Goal: Transaction & Acquisition: Purchase product/service

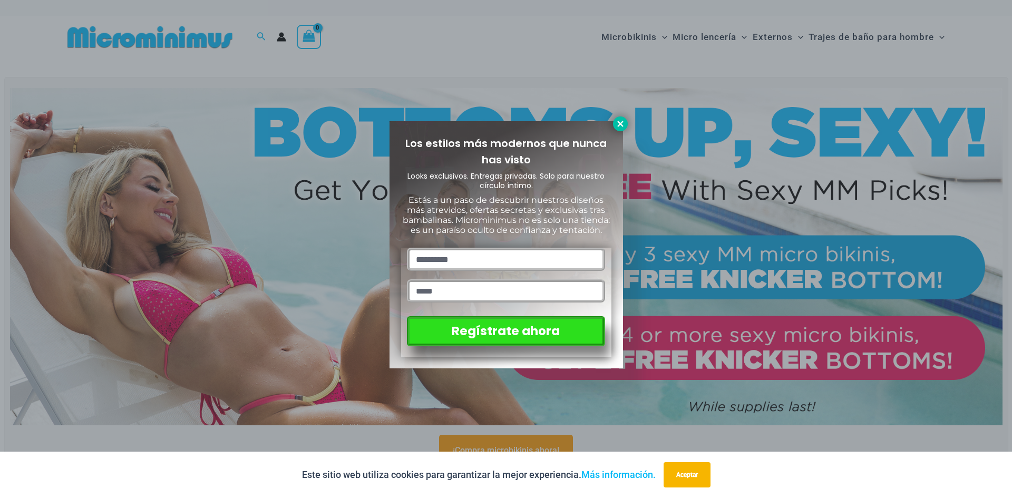
click at [621, 123] on icon at bounding box center [621, 124] width 6 height 6
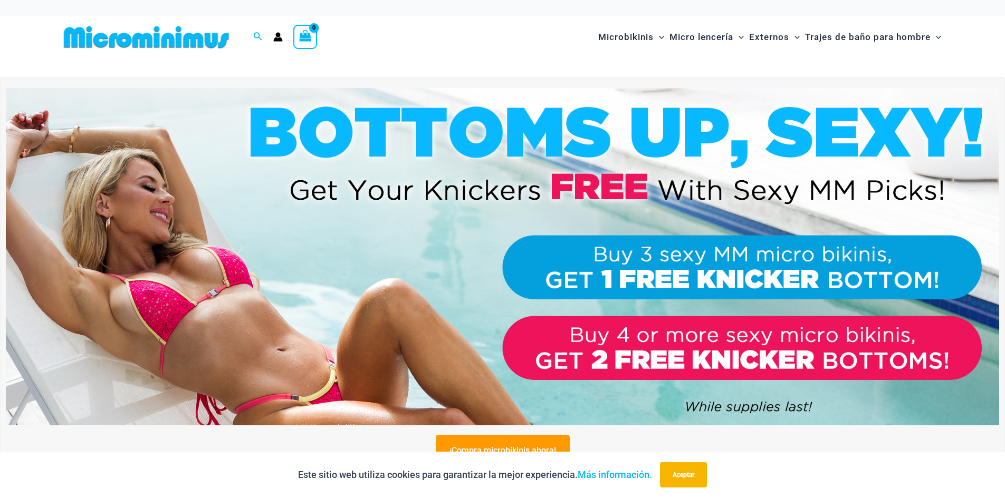
click at [421, 276] on img at bounding box center [502, 256] width 993 height 337
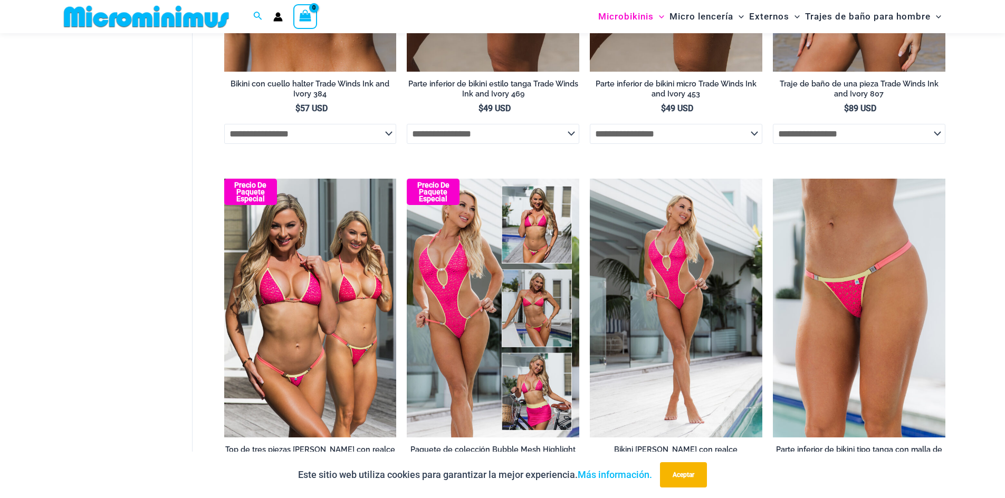
scroll to position [996, 0]
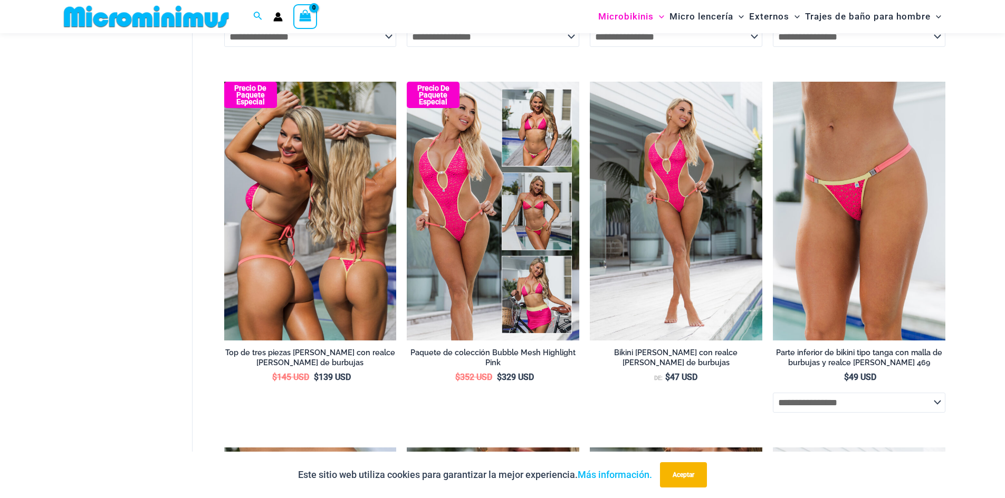
click at [311, 283] on img at bounding box center [310, 211] width 172 height 258
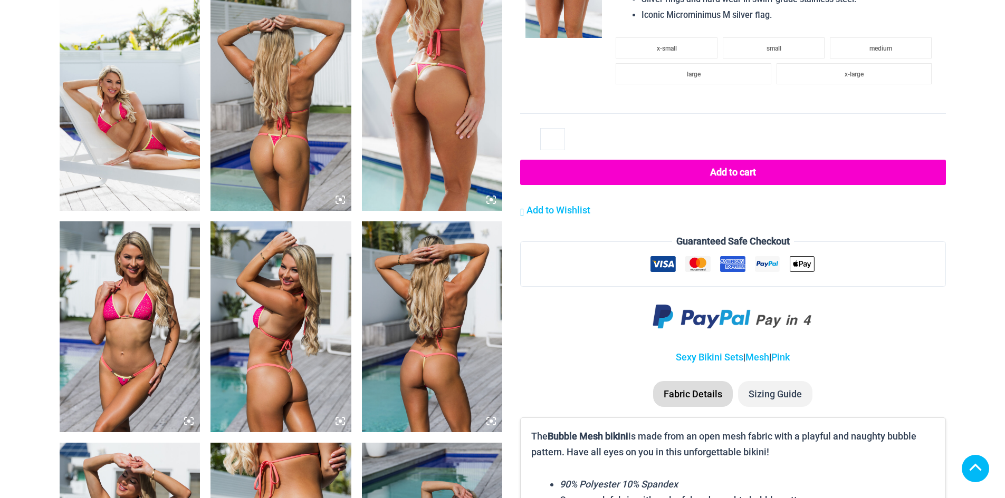
scroll to position [1039, 0]
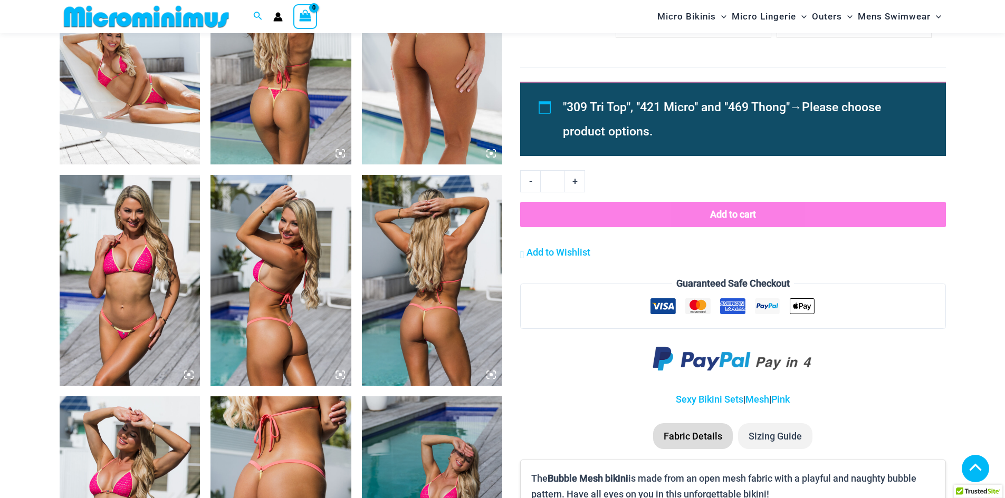
click at [486, 175] on img at bounding box center [432, 280] width 141 height 211
click at [490, 370] on icon at bounding box center [490, 374] width 9 height 9
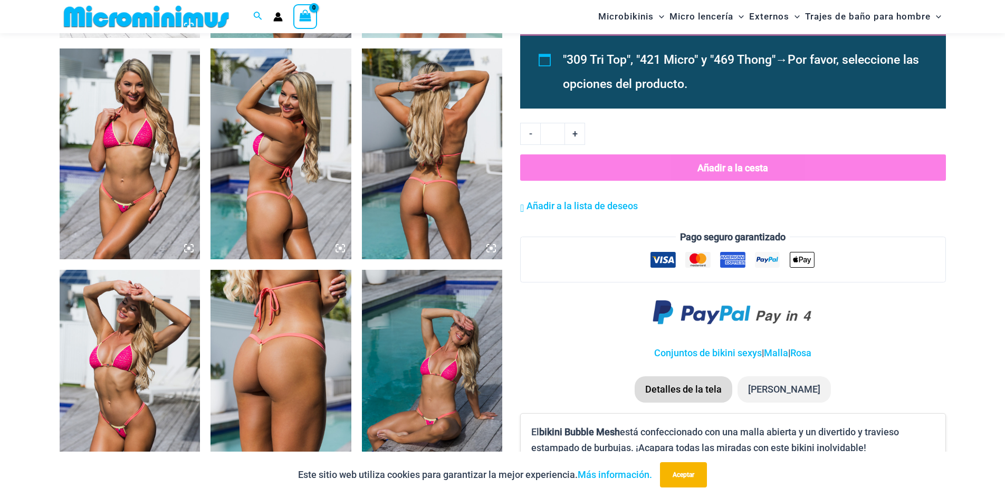
scroll to position [1151, 0]
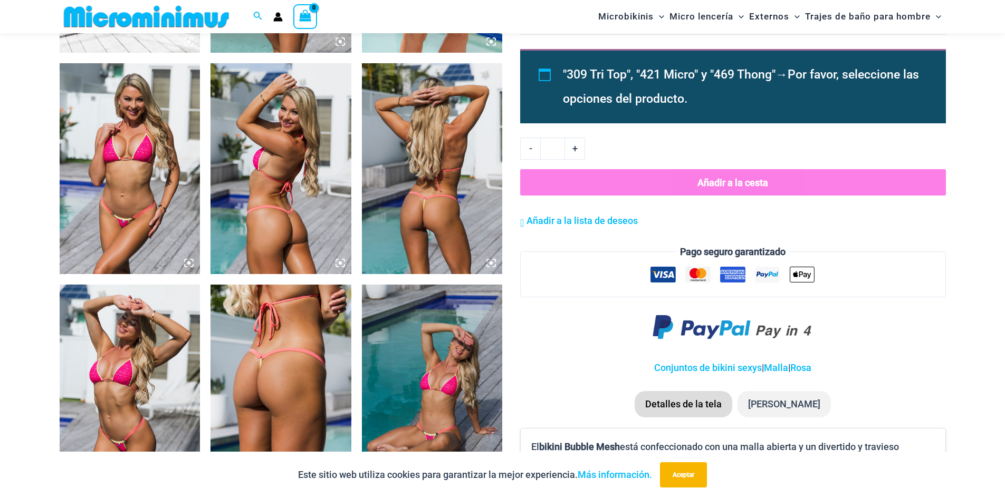
click at [493, 264] on icon at bounding box center [490, 263] width 3 height 3
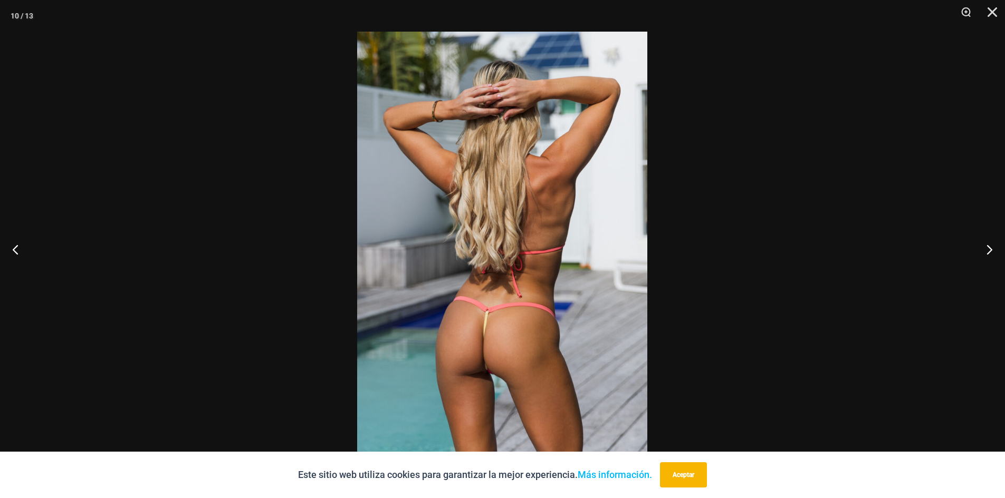
click at [484, 288] on img at bounding box center [502, 249] width 290 height 435
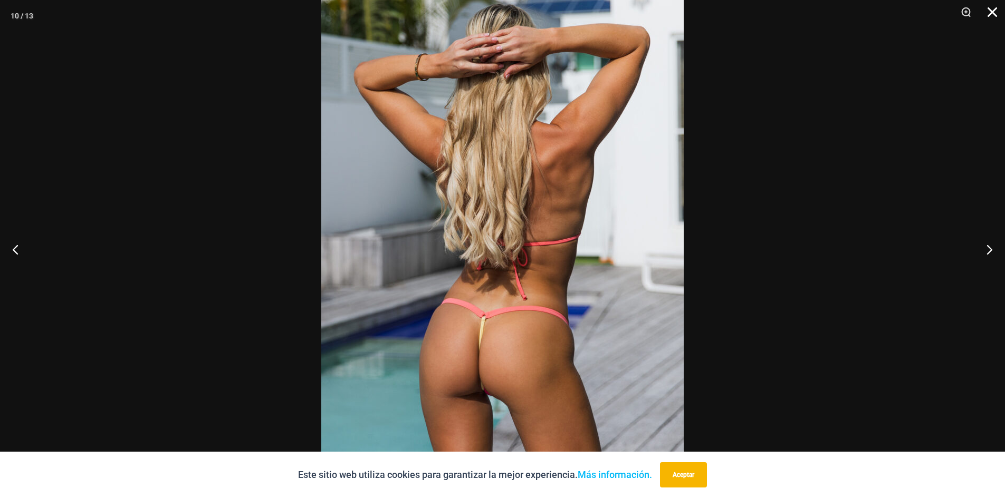
click at [988, 17] on button "Cerca" at bounding box center [988, 16] width 26 height 32
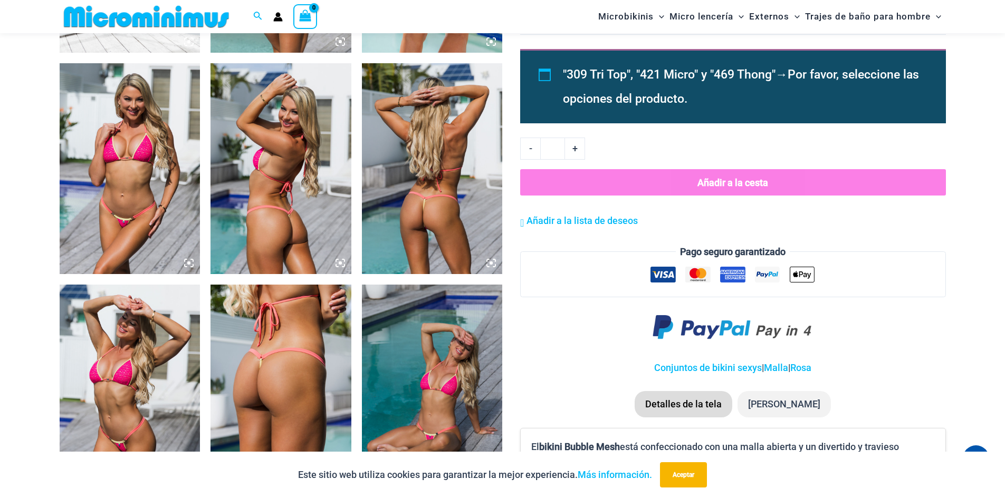
click at [340, 262] on icon at bounding box center [340, 263] width 3 height 3
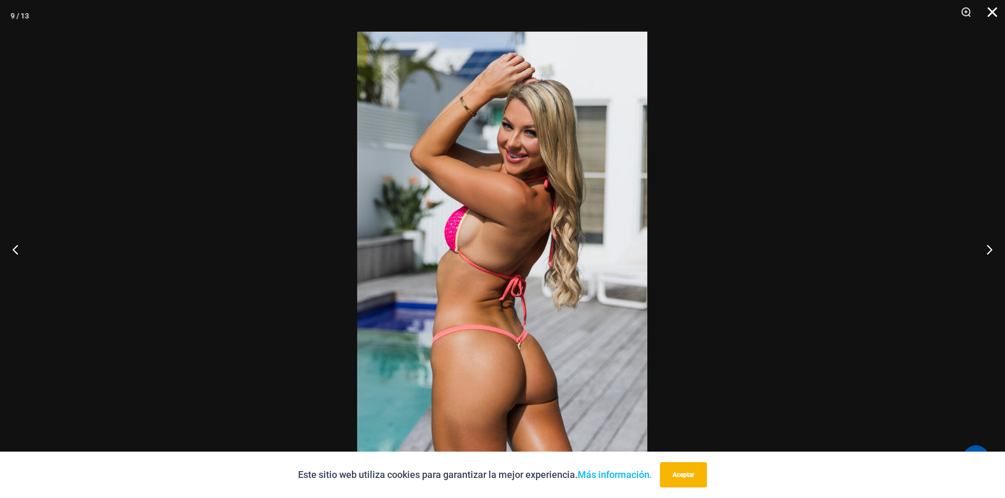
click at [995, 15] on button "Cerca" at bounding box center [988, 16] width 26 height 32
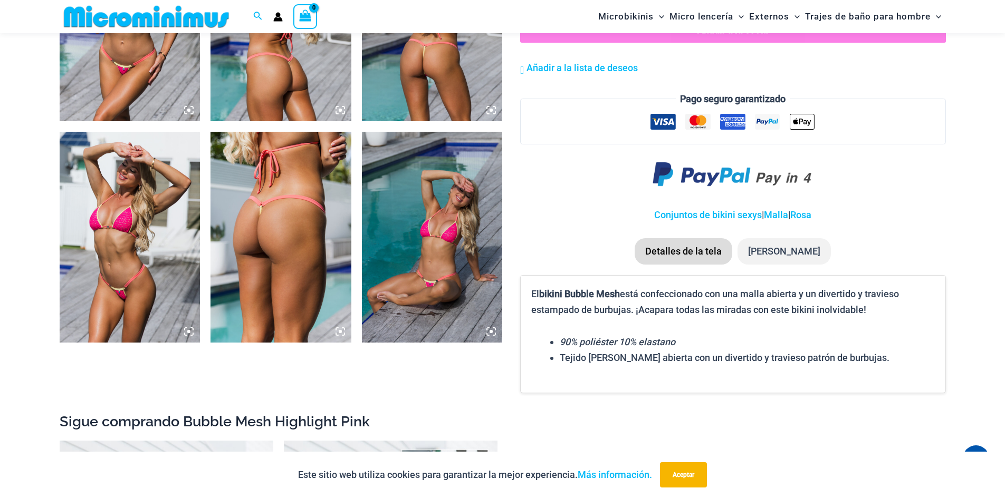
scroll to position [1309, 0]
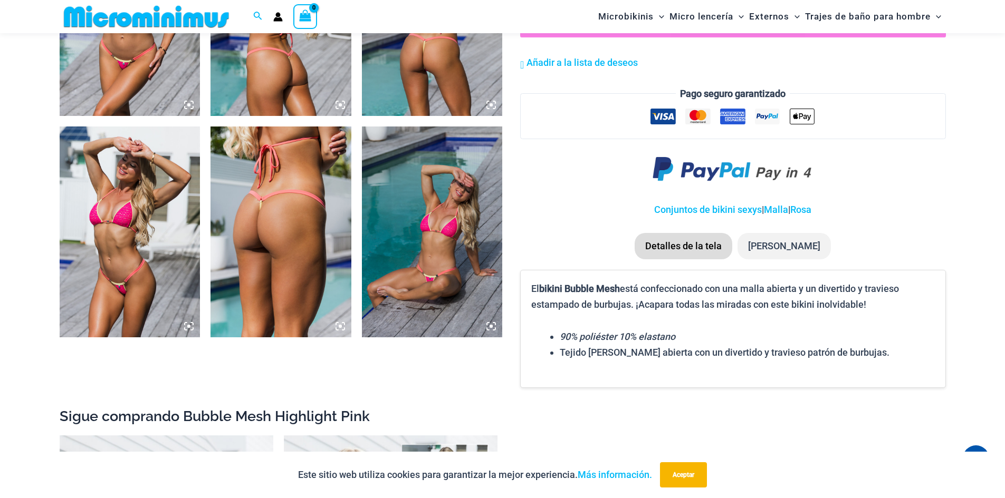
click at [340, 326] on icon at bounding box center [340, 326] width 3 height 3
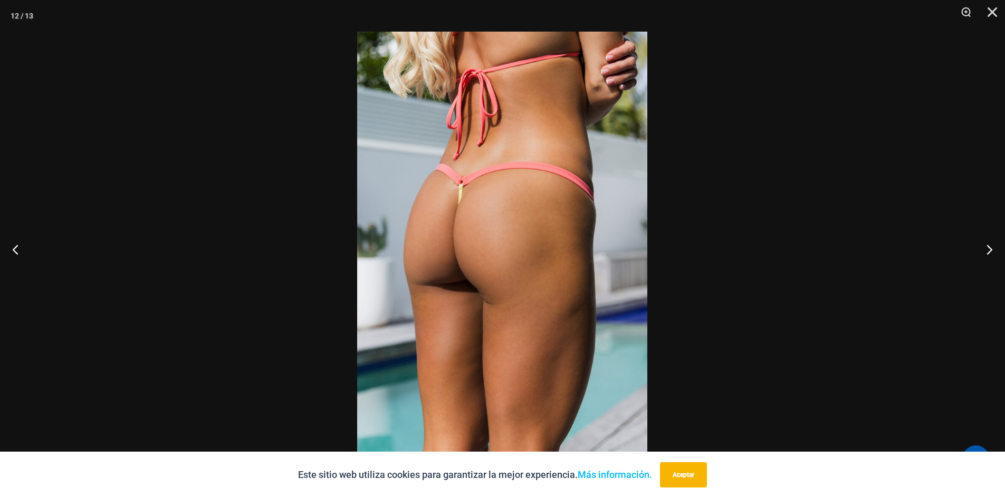
click at [479, 259] on img at bounding box center [502, 249] width 290 height 435
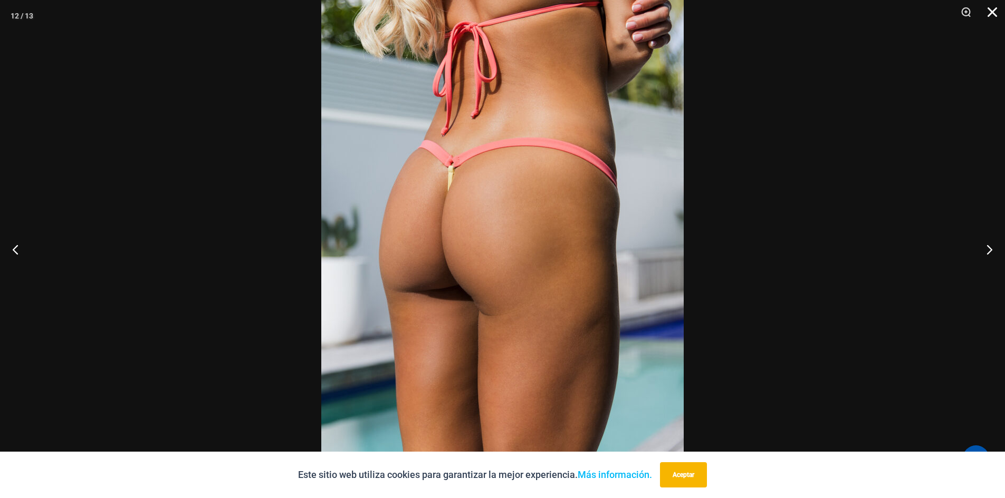
click at [991, 12] on button "Cerca" at bounding box center [988, 16] width 26 height 32
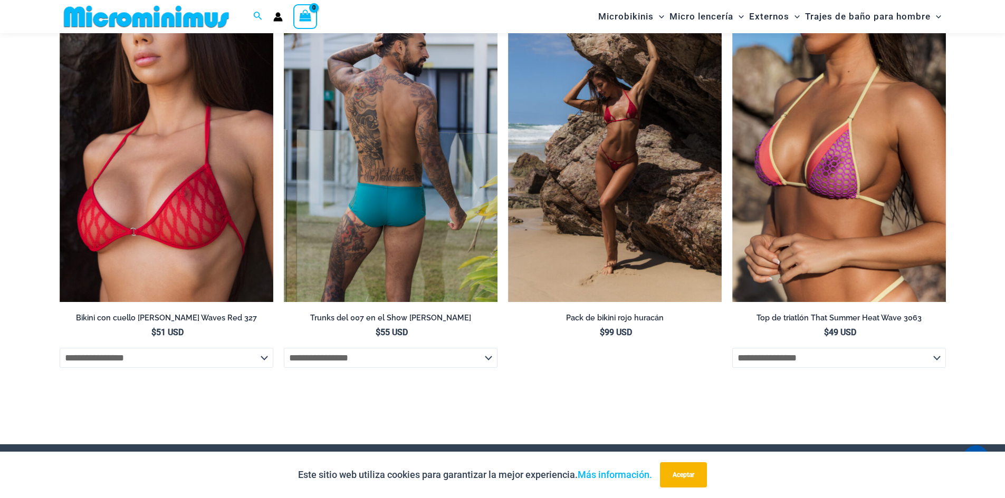
scroll to position [3976, 0]
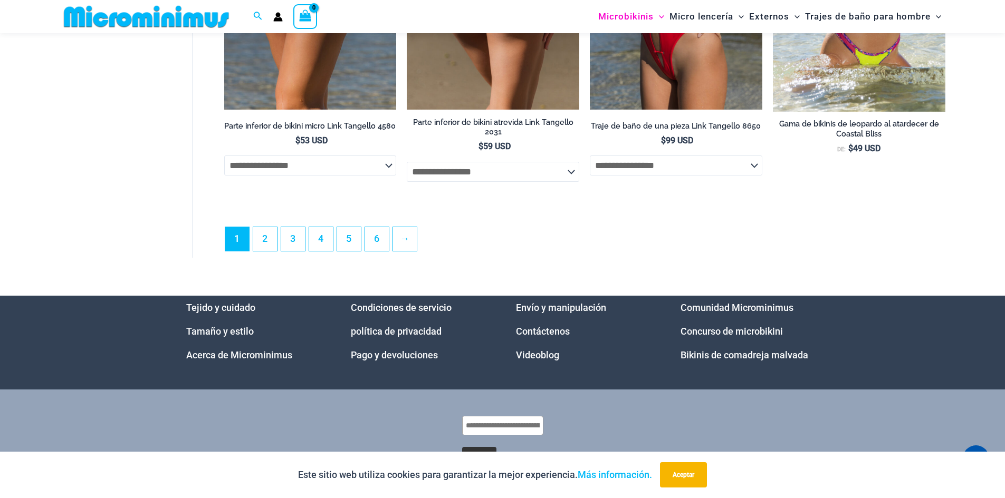
scroll to position [3070, 0]
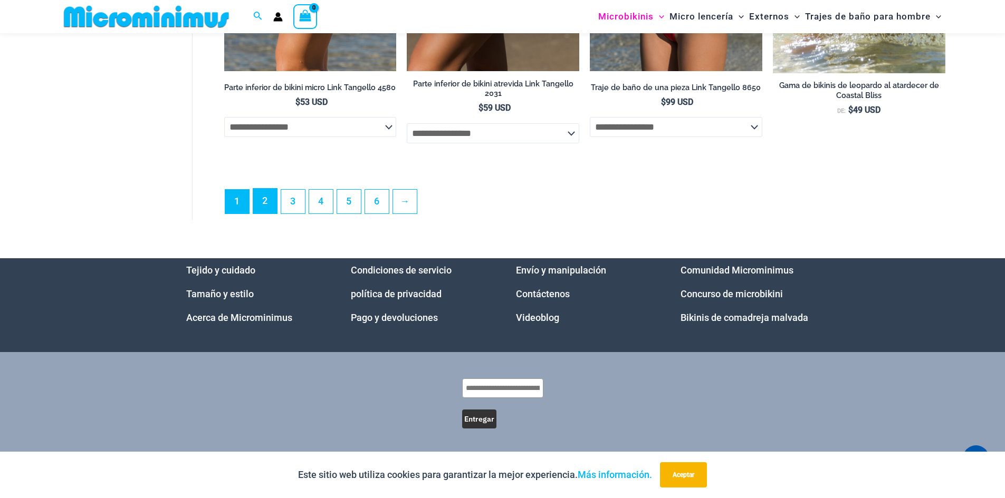
click at [266, 198] on font "2" at bounding box center [264, 200] width 5 height 11
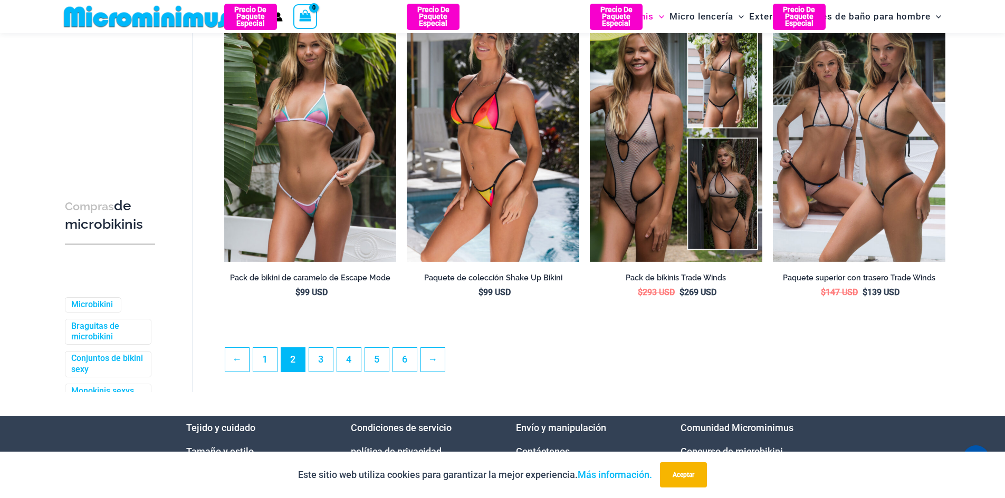
scroll to position [2693, 0]
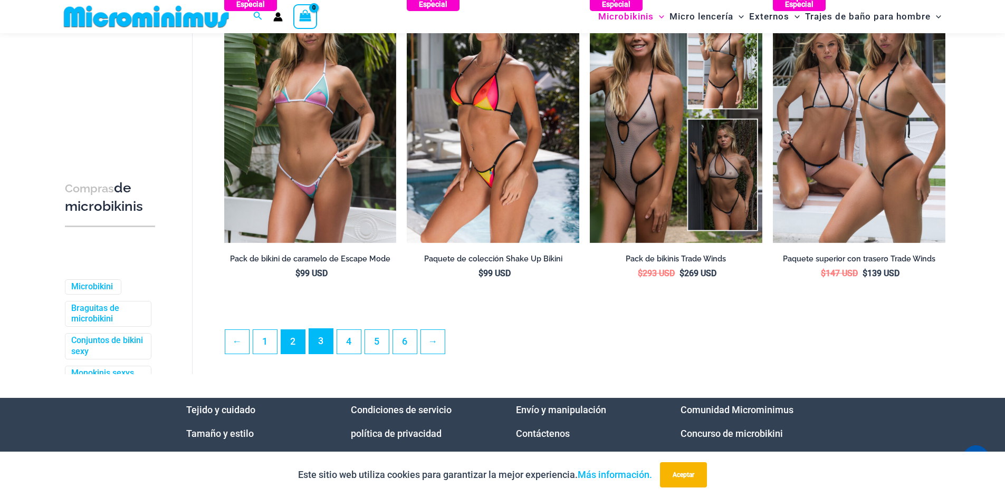
click at [322, 346] on font "3" at bounding box center [320, 340] width 5 height 11
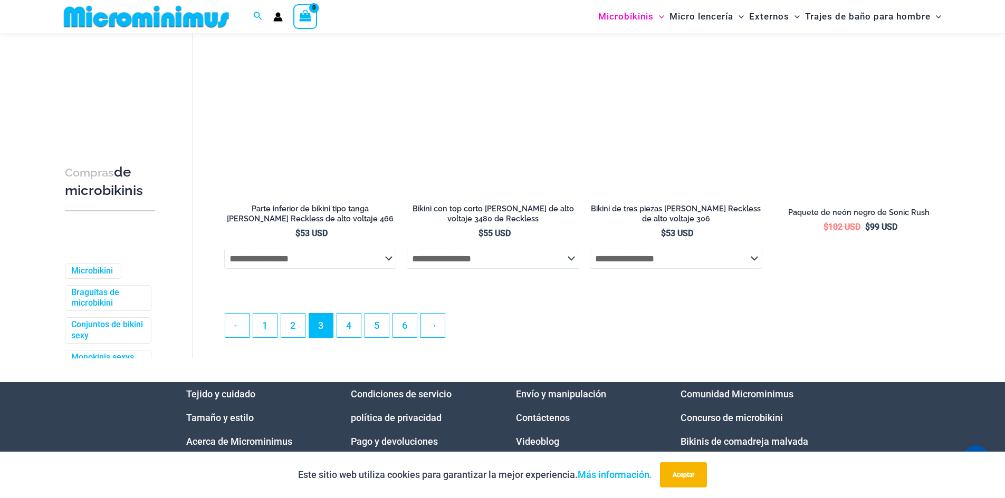
scroll to position [2756, 0]
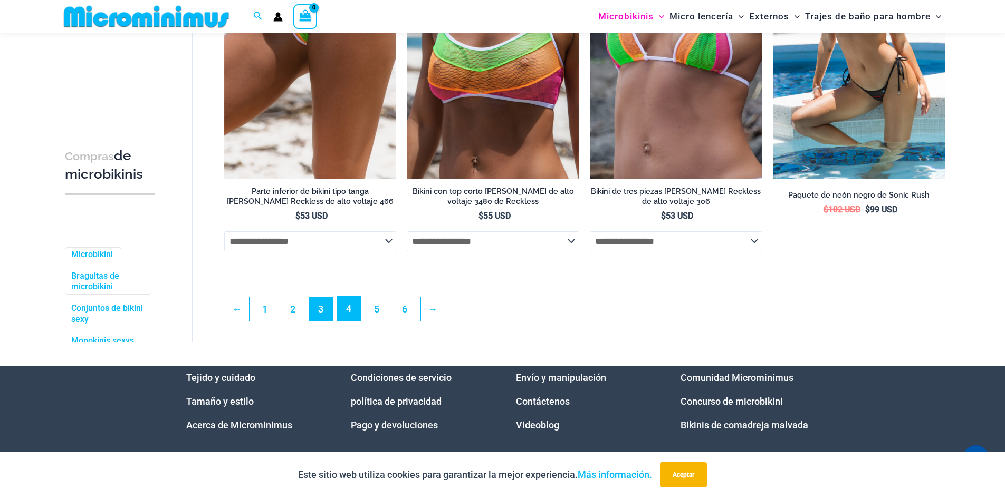
click at [354, 321] on link "4" at bounding box center [349, 308] width 24 height 25
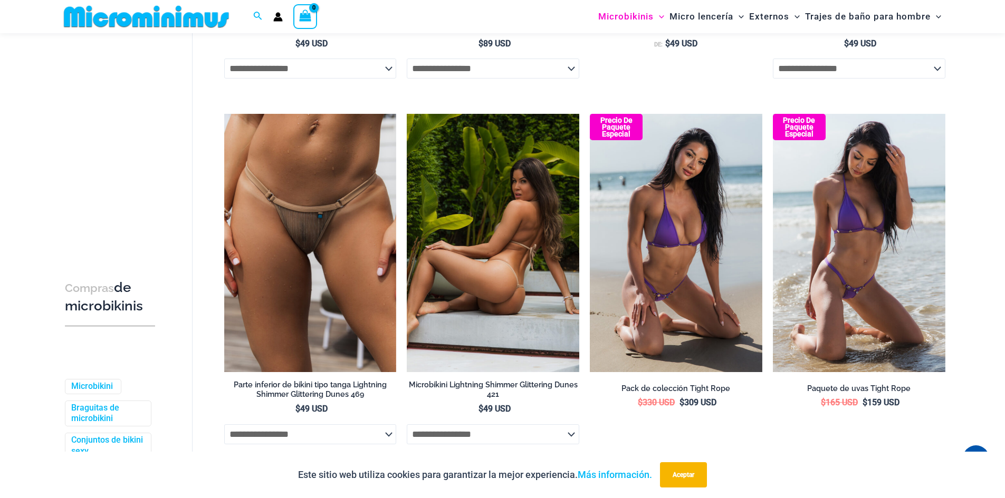
scroll to position [2588, 0]
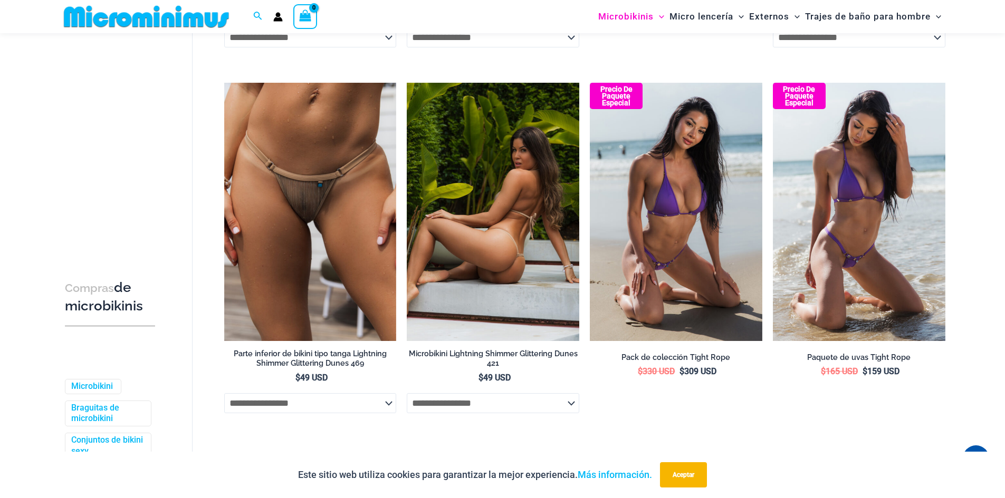
click at [476, 256] on img at bounding box center [493, 212] width 172 height 258
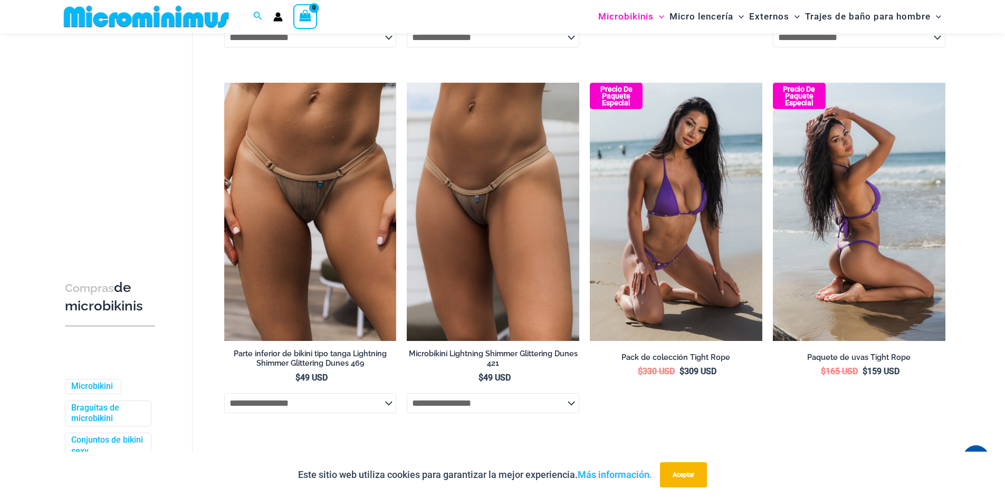
click at [854, 296] on img at bounding box center [859, 212] width 172 height 258
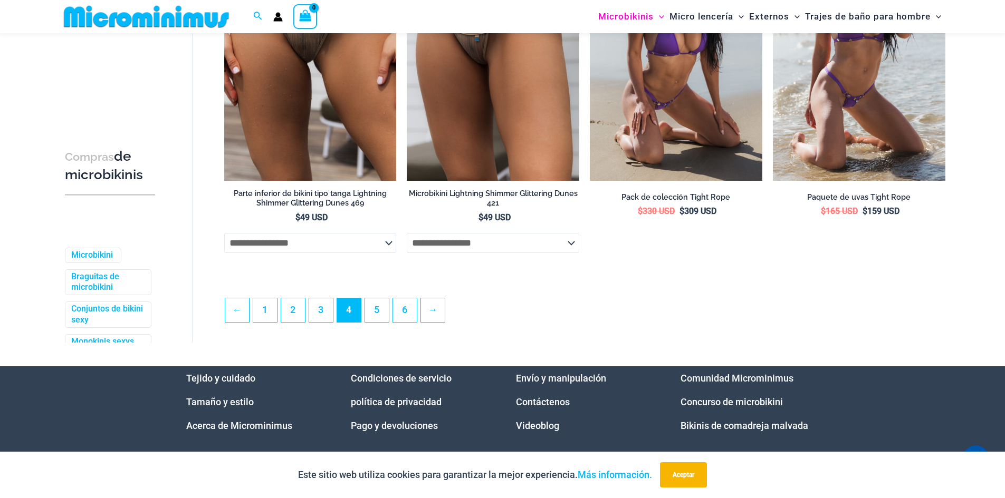
scroll to position [2852, 0]
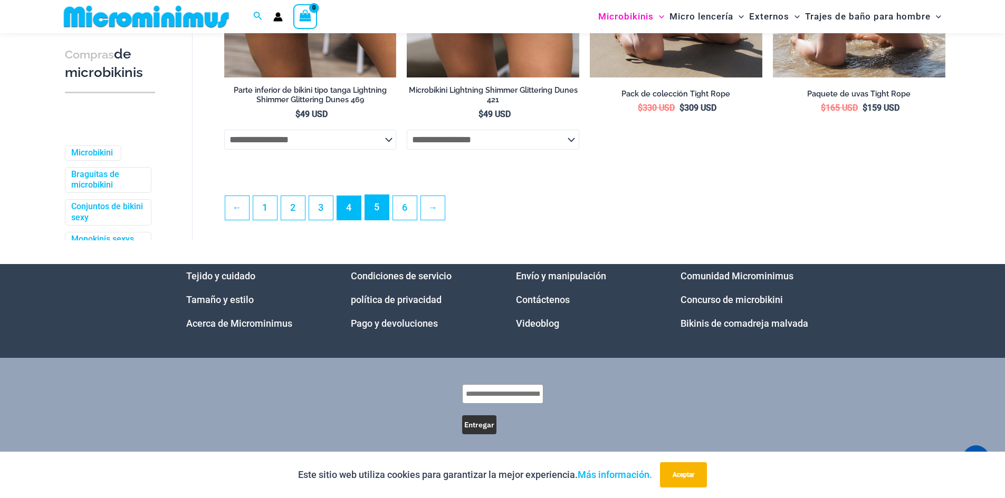
click at [371, 220] on link "5" at bounding box center [377, 207] width 24 height 25
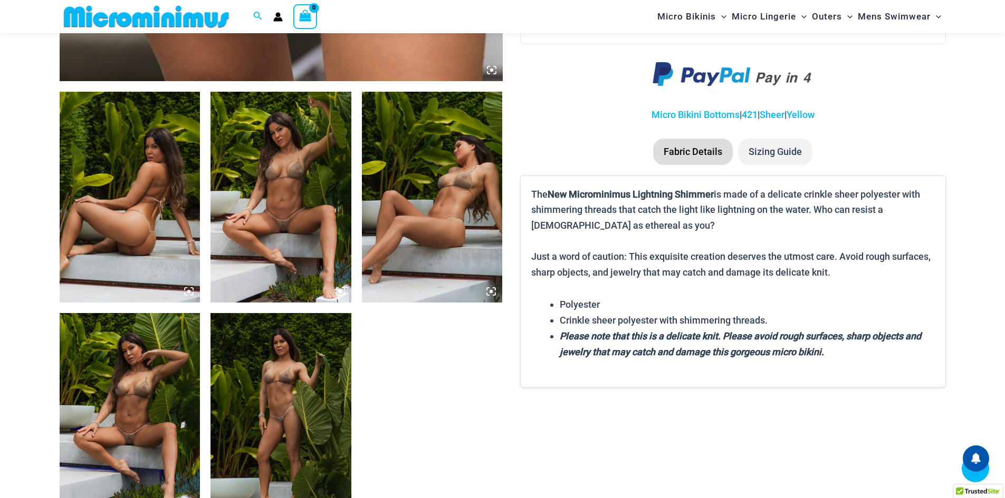
scroll to position [782, 0]
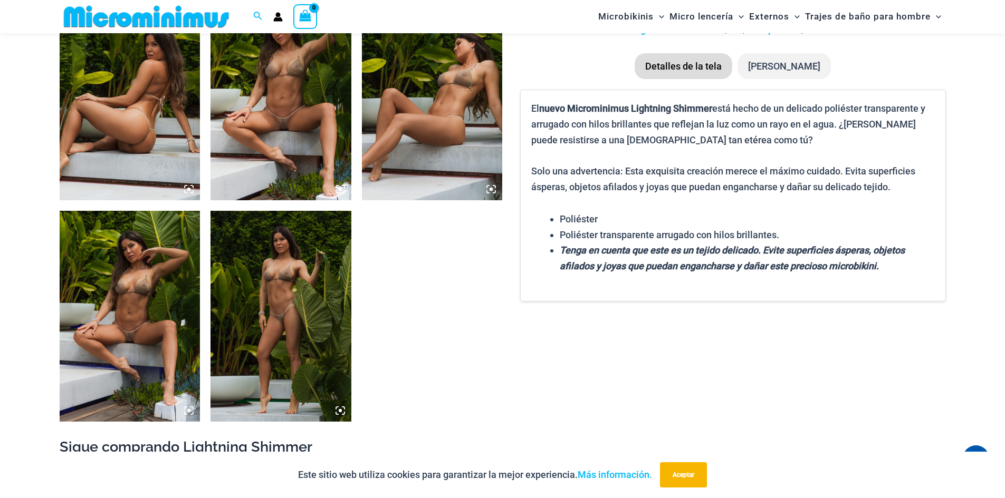
click at [188, 187] on icon at bounding box center [188, 189] width 9 height 9
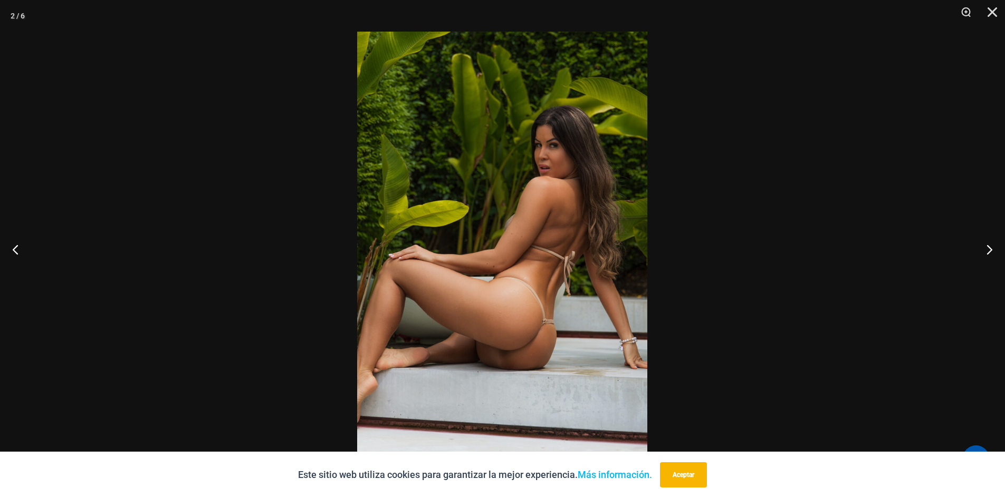
click at [529, 327] on img at bounding box center [502, 249] width 290 height 435
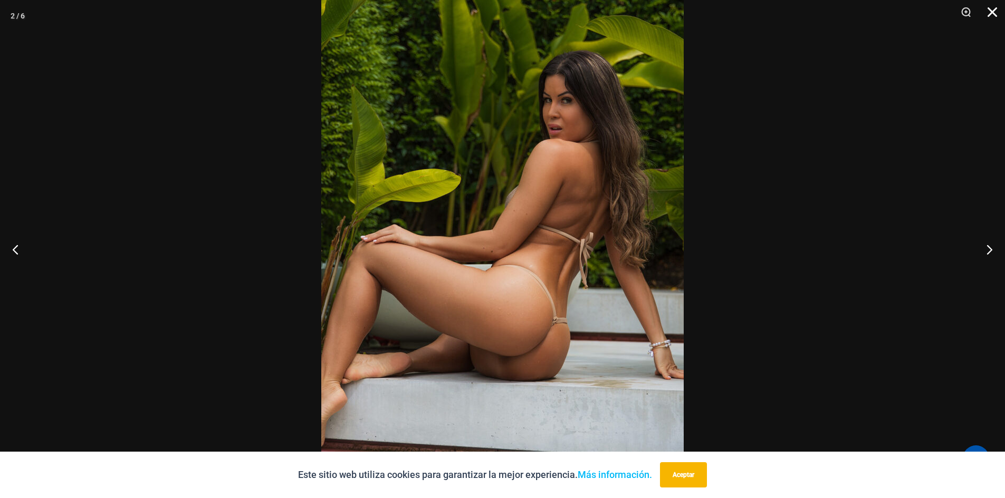
click at [998, 16] on button "Cerca" at bounding box center [988, 16] width 26 height 32
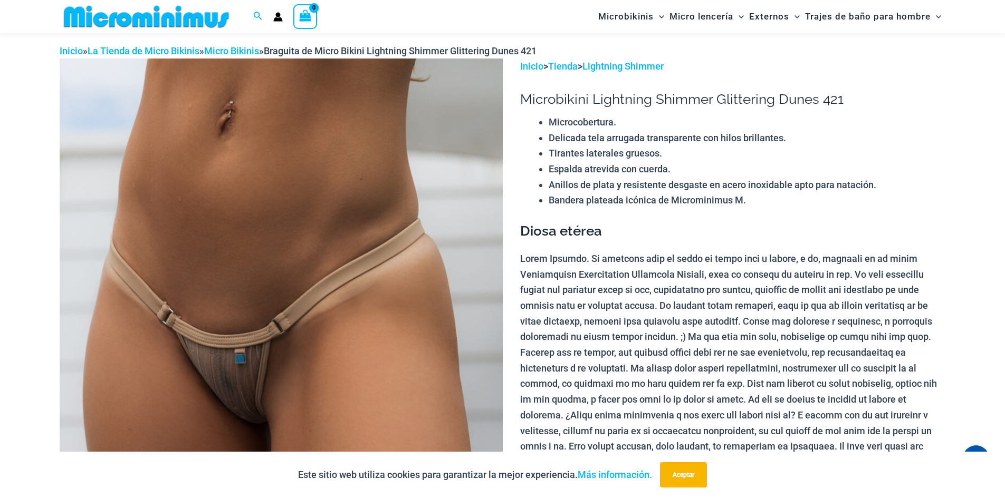
scroll to position [0, 0]
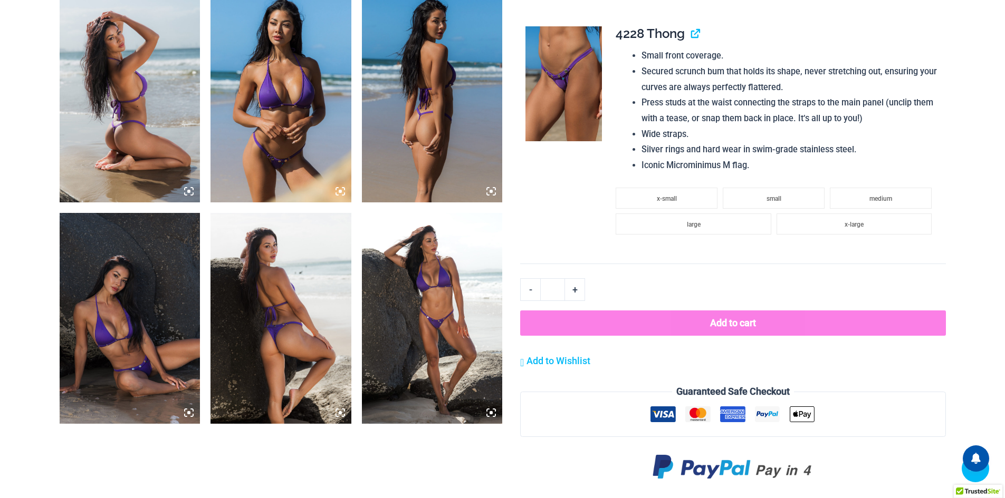
scroll to position [844, 0]
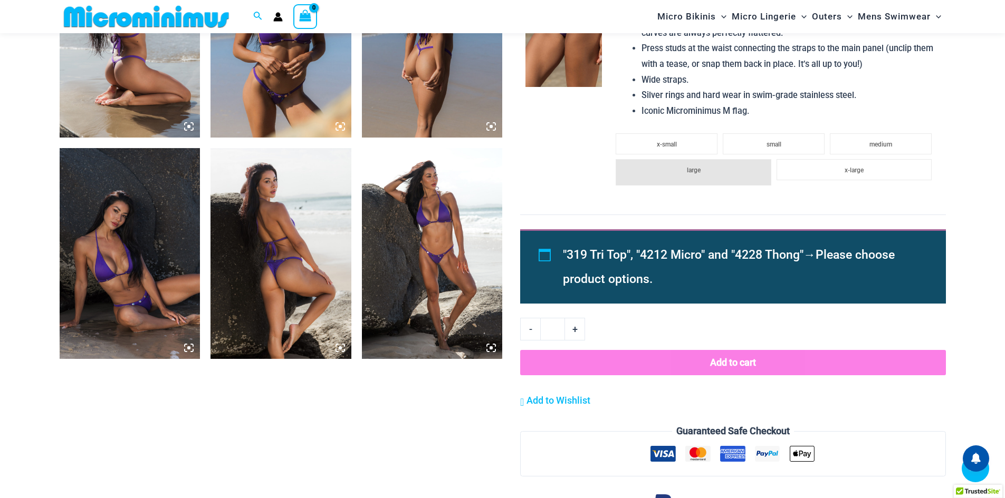
click at [490, 128] on icon at bounding box center [490, 126] width 3 height 3
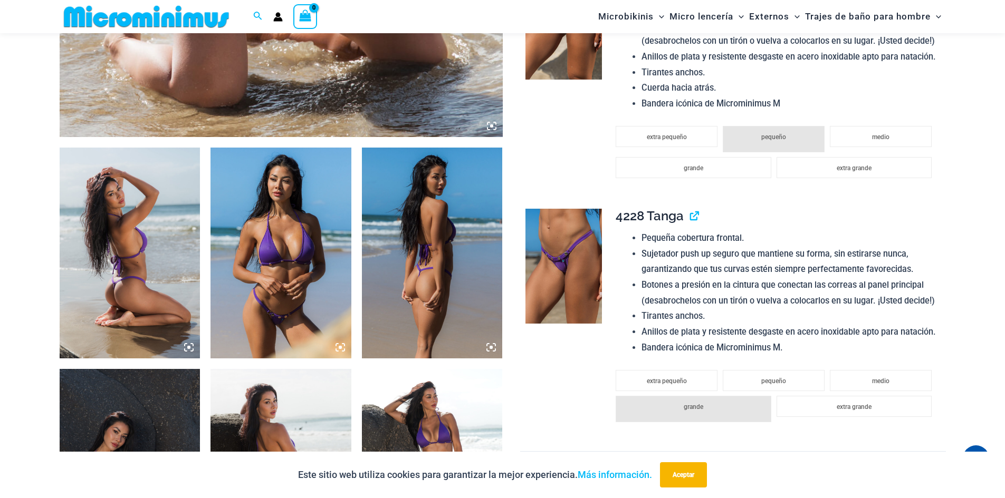
click at [489, 350] on icon at bounding box center [490, 347] width 9 height 9
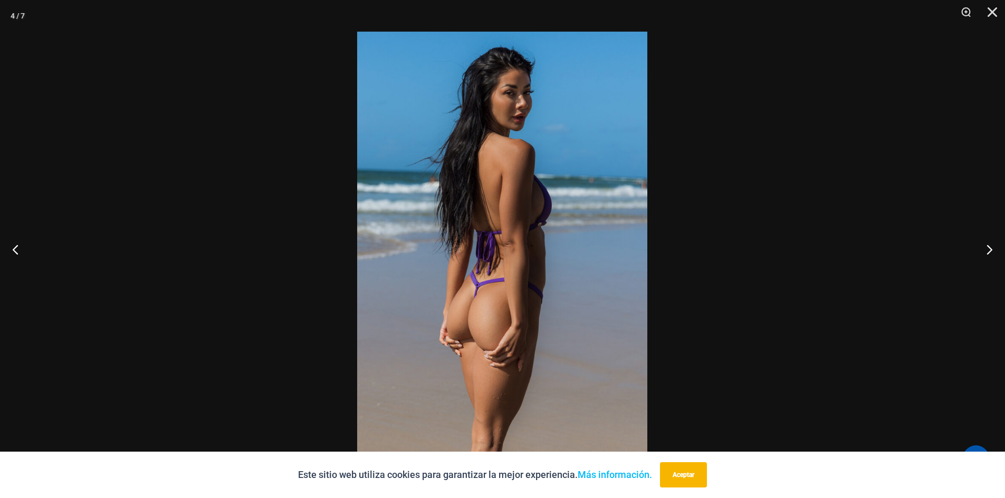
click at [479, 313] on img at bounding box center [502, 249] width 290 height 435
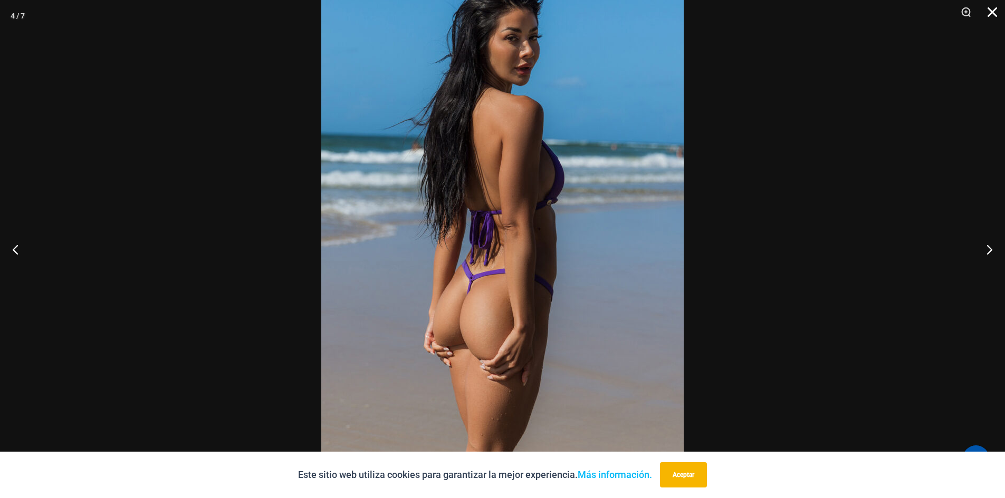
click at [997, 6] on button "Cerca" at bounding box center [988, 16] width 26 height 32
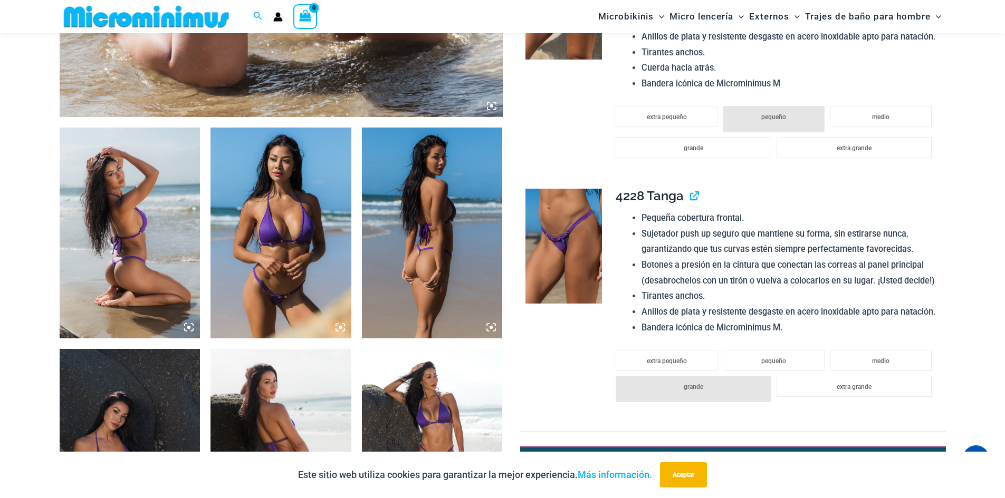
scroll to position [676, 0]
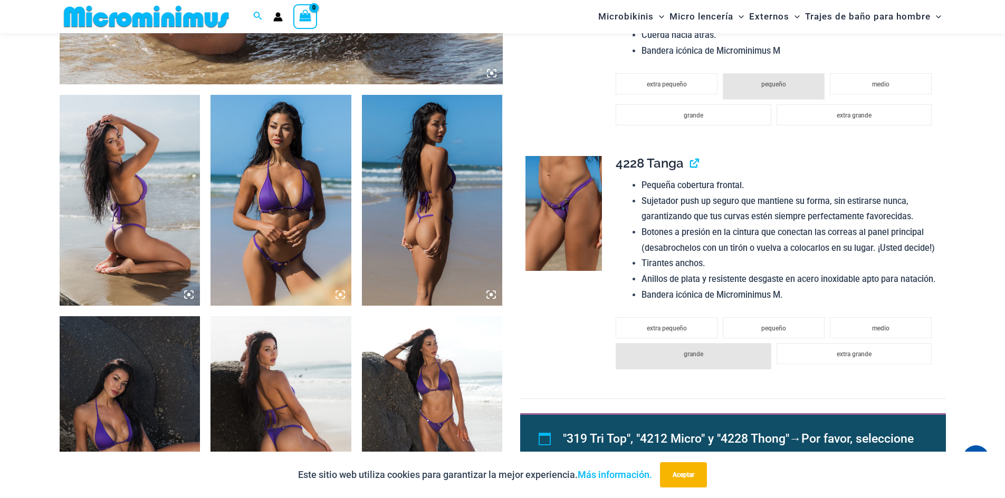
click at [185, 285] on img at bounding box center [130, 200] width 141 height 211
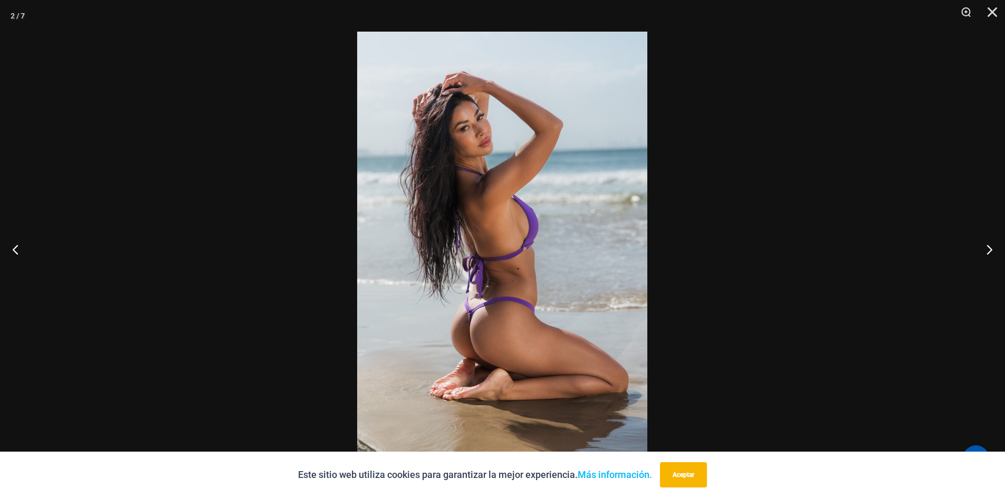
click at [537, 353] on img at bounding box center [502, 249] width 290 height 435
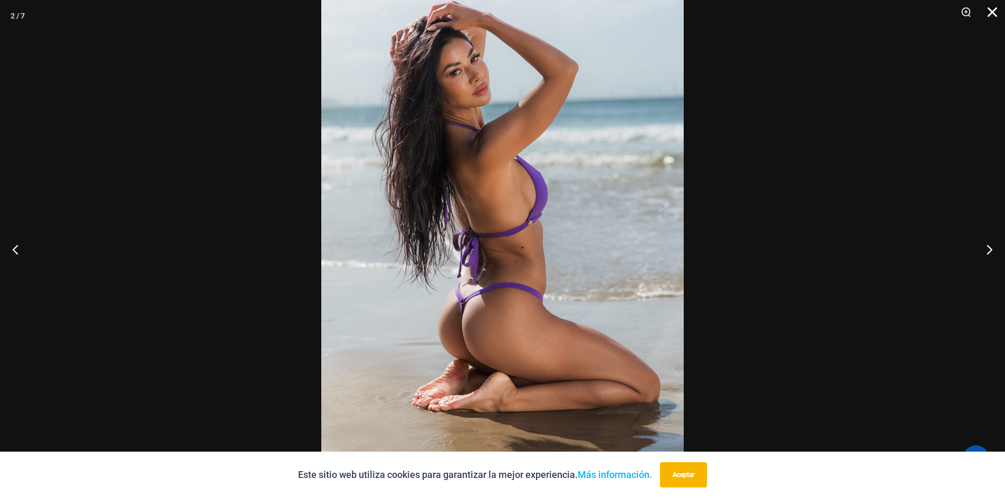
click at [990, 18] on button "Cerca" at bounding box center [988, 16] width 26 height 32
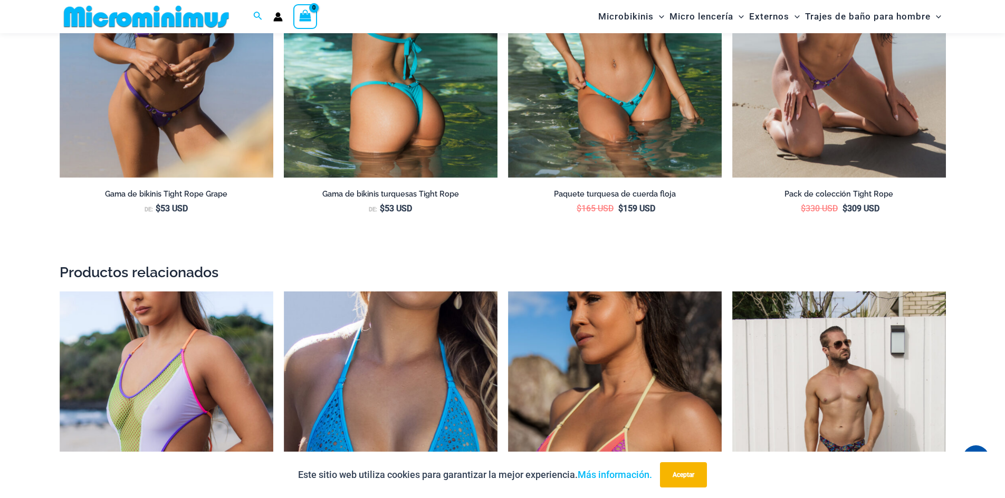
scroll to position [1731, 0]
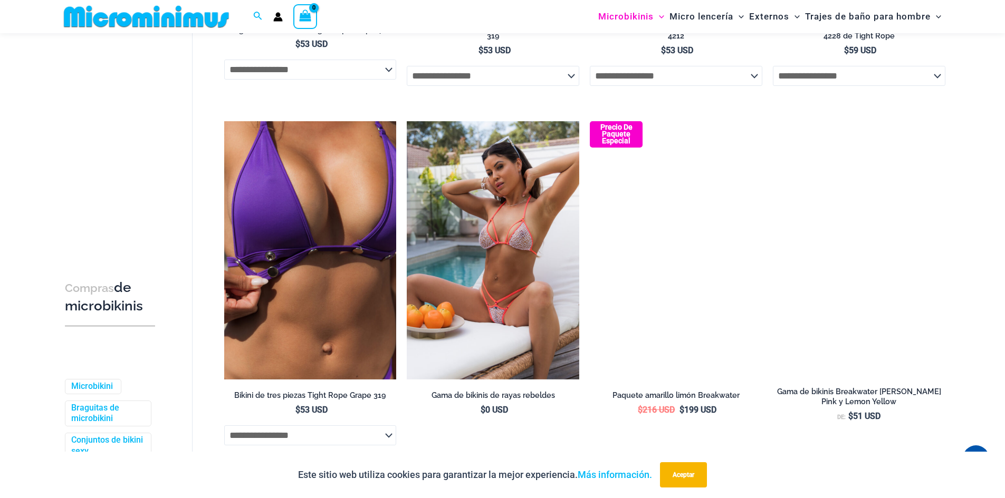
scroll to position [728, 0]
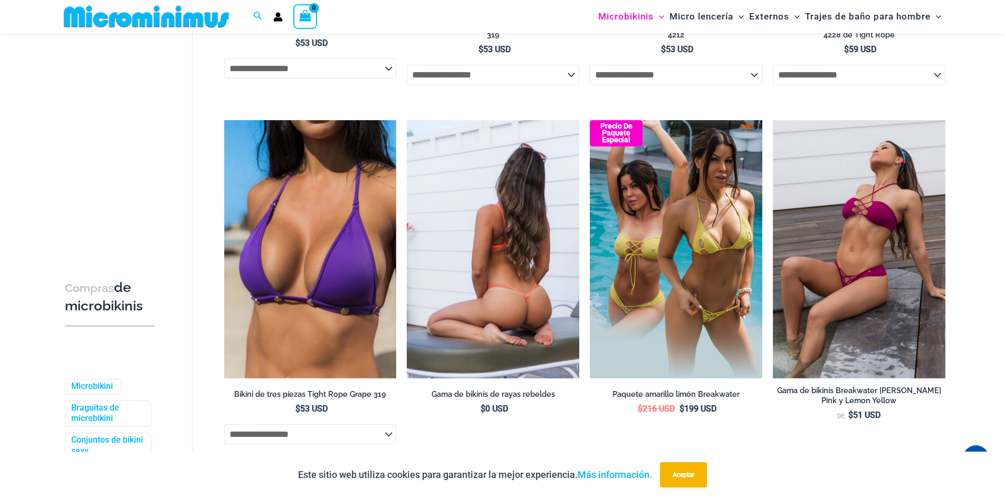
click at [488, 294] on img at bounding box center [493, 249] width 172 height 258
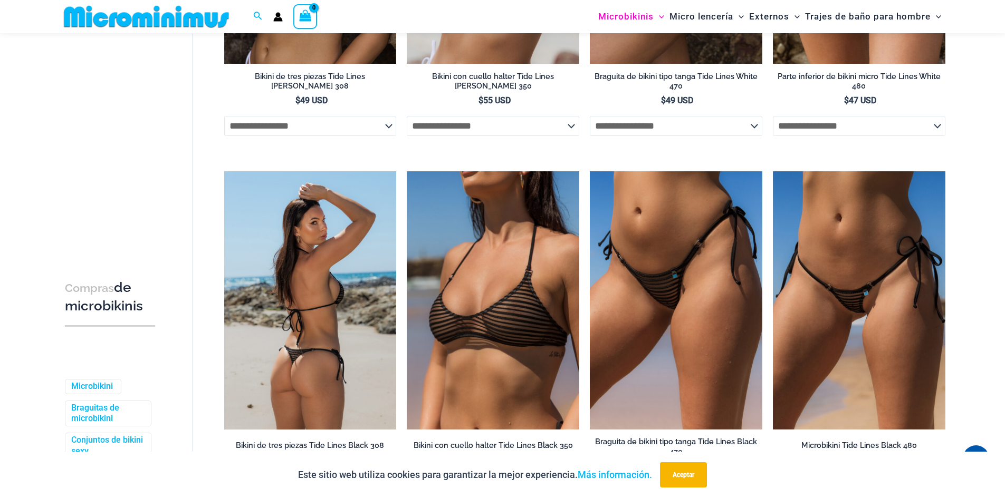
scroll to position [2679, 0]
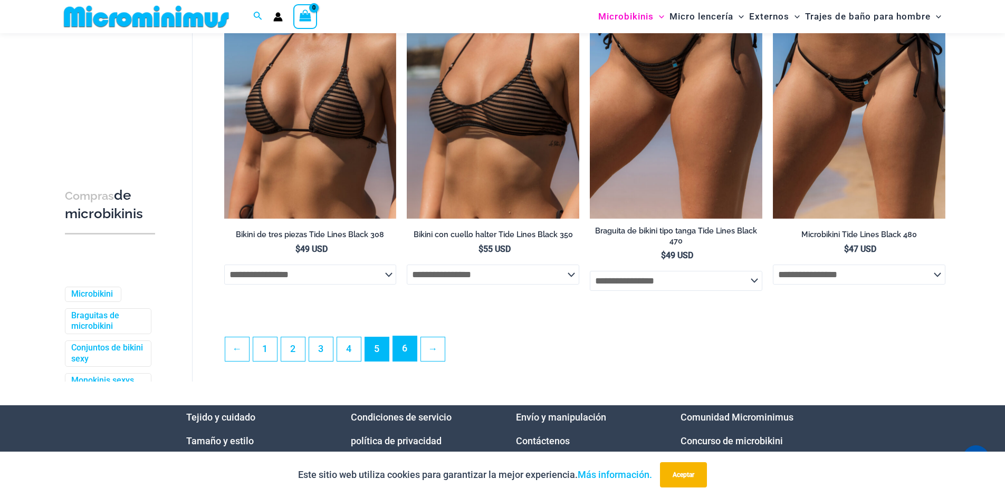
click at [400, 356] on link "6" at bounding box center [405, 348] width 24 height 25
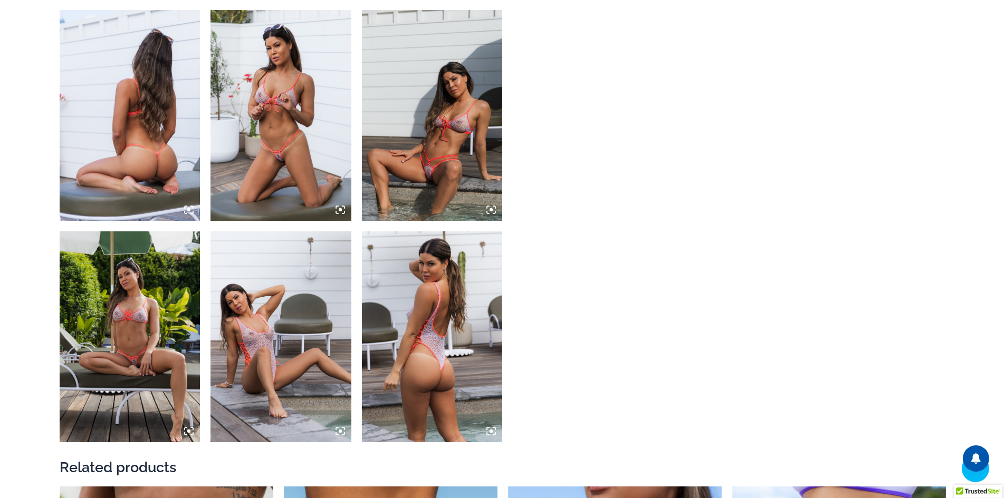
scroll to position [791, 0]
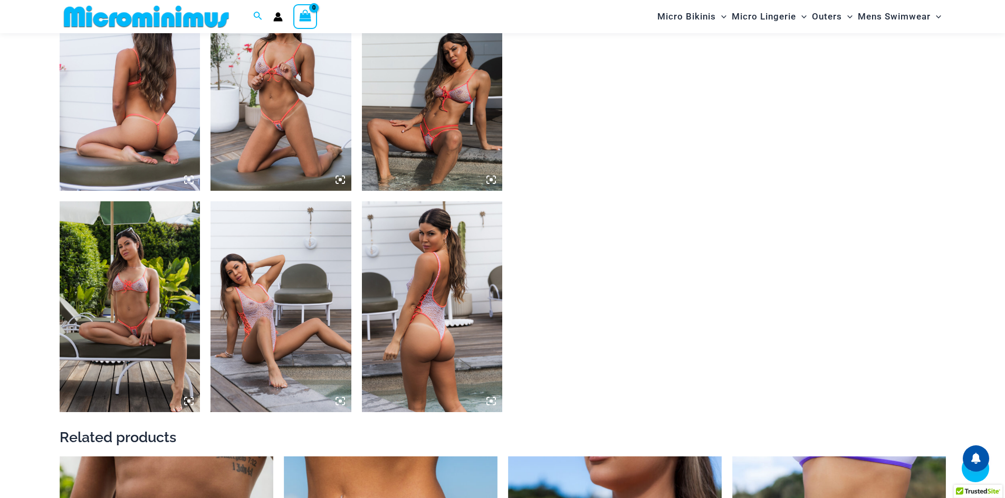
click at [189, 181] on icon at bounding box center [188, 179] width 3 height 3
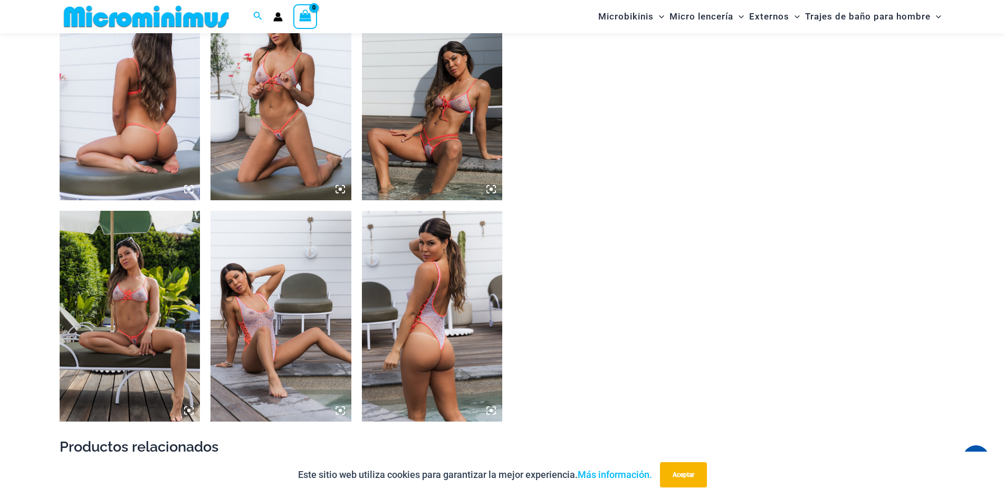
click at [189, 190] on icon at bounding box center [188, 189] width 3 height 3
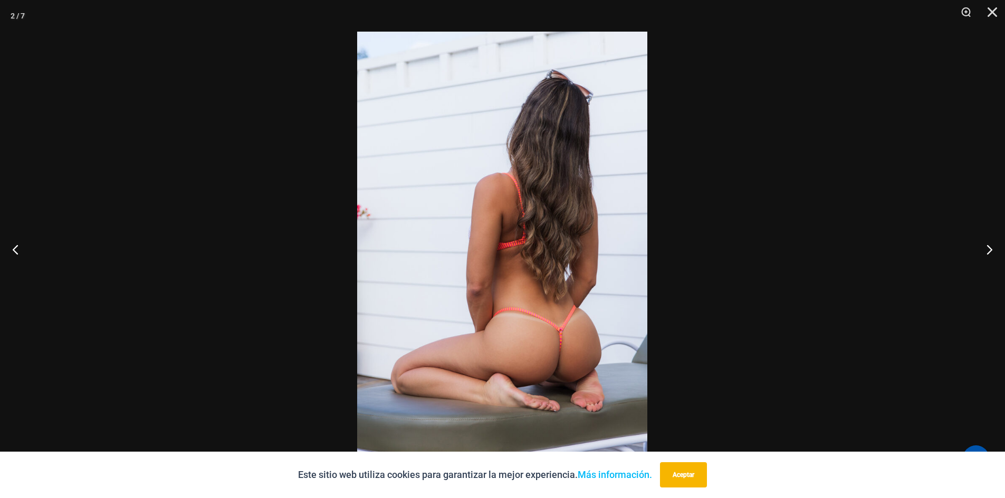
click at [564, 285] on img at bounding box center [502, 249] width 290 height 435
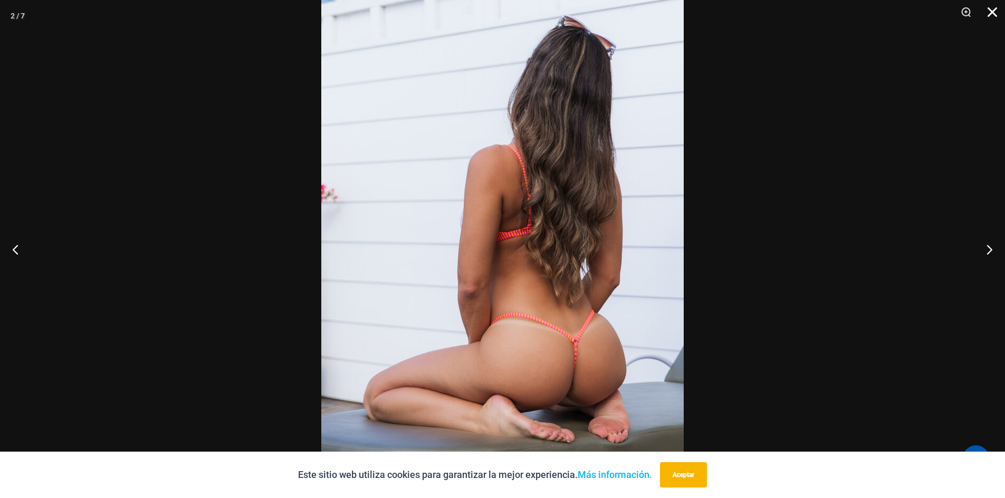
click at [991, 15] on button "Cerca" at bounding box center [988, 16] width 26 height 32
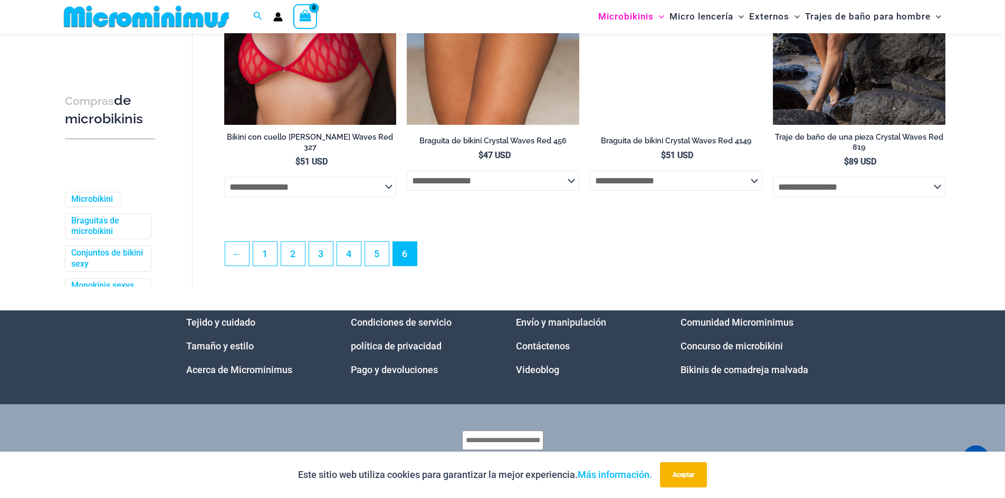
scroll to position [2100, 0]
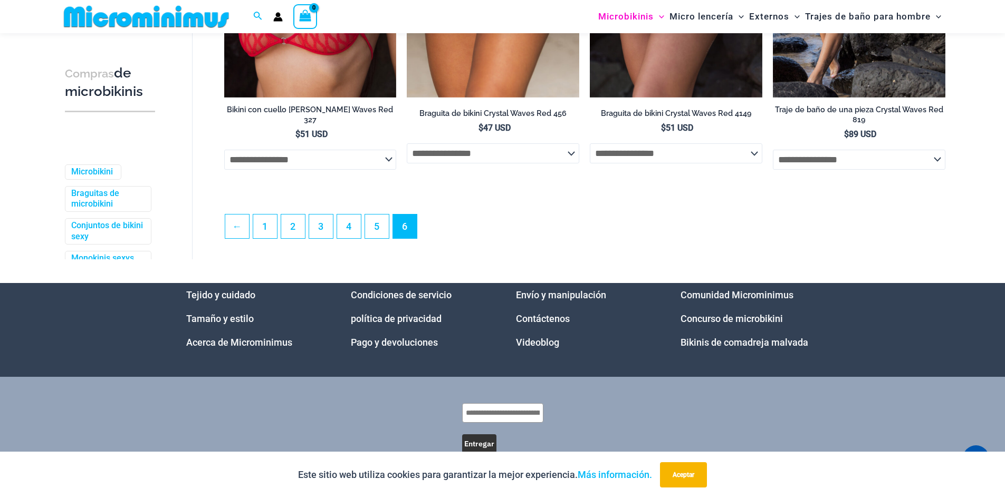
click at [440, 237] on ul "← 1 2 3 4 5 6" at bounding box center [585, 229] width 720 height 31
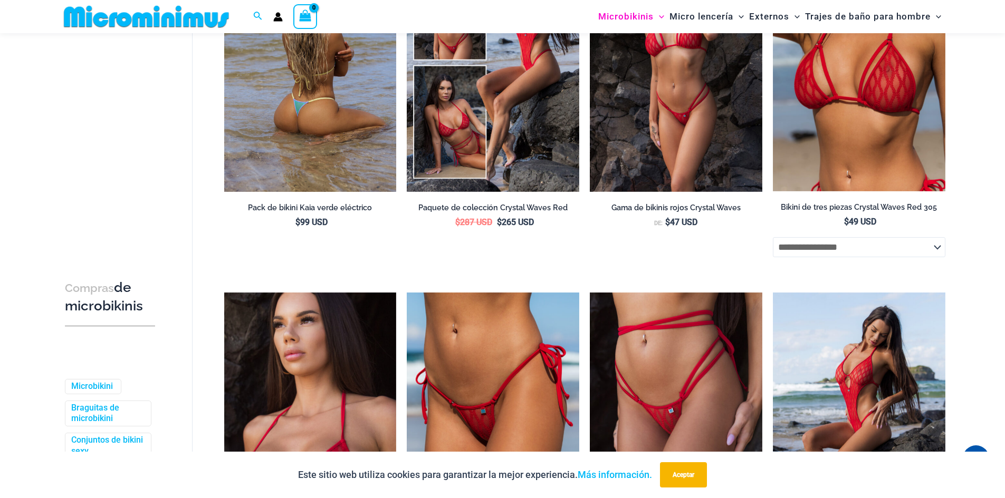
scroll to position [1573, 0]
